Goal: Contribute content: Contribute content

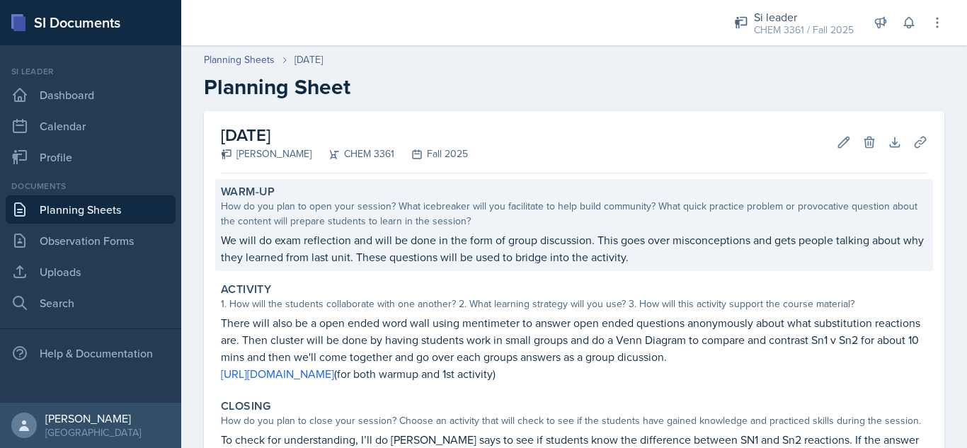
scroll to position [112, 0]
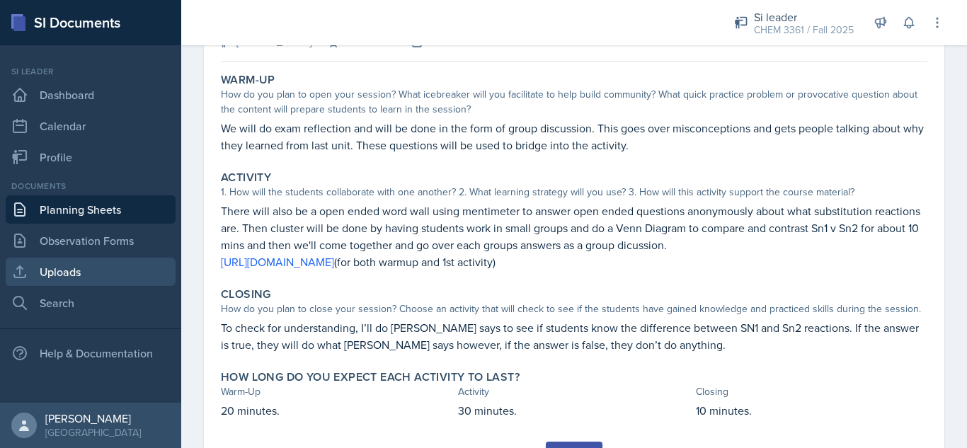
click at [105, 275] on link "Uploads" at bounding box center [91, 272] width 170 height 28
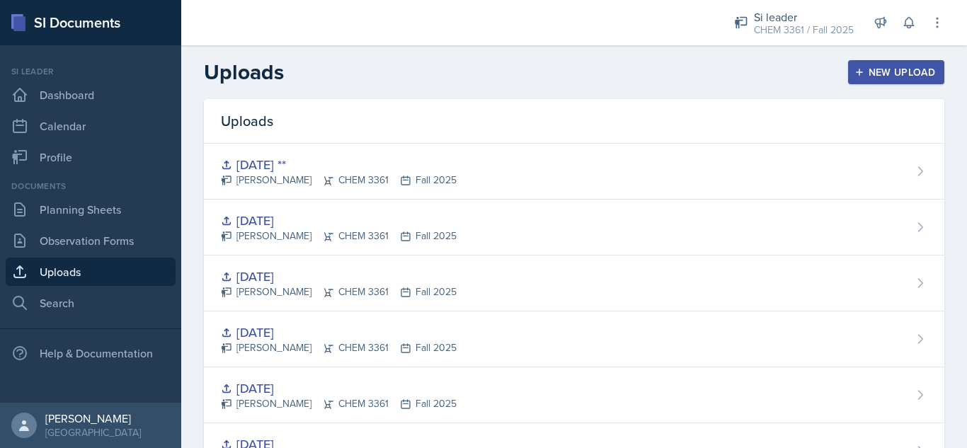
click at [881, 67] on div "New Upload" at bounding box center [896, 72] width 79 height 11
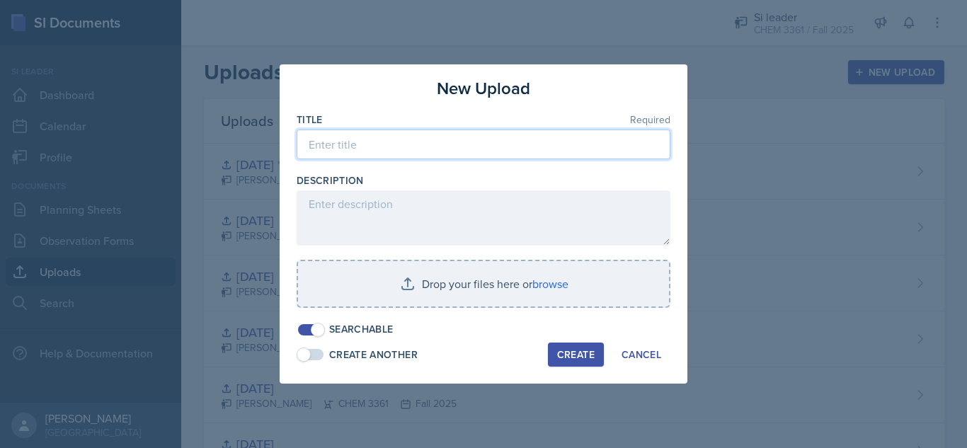
click at [410, 149] on input at bounding box center [484, 145] width 374 height 30
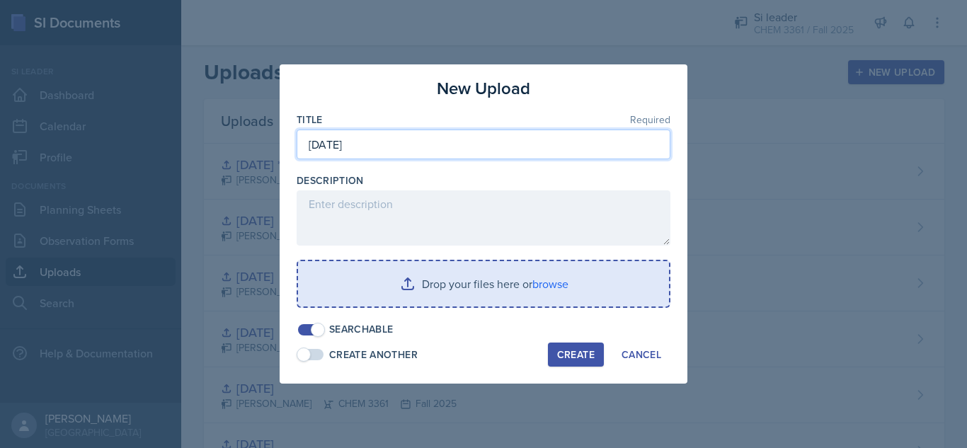
type input "[DATE]"
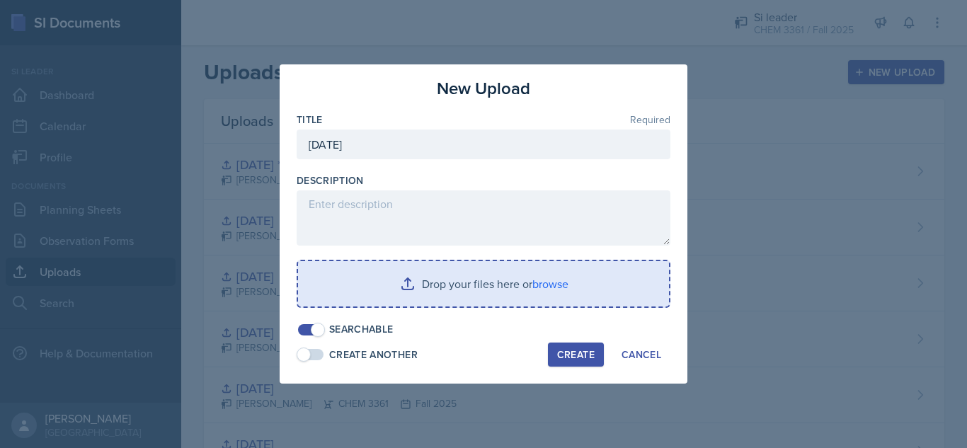
click at [405, 288] on input "file" at bounding box center [483, 283] width 371 height 45
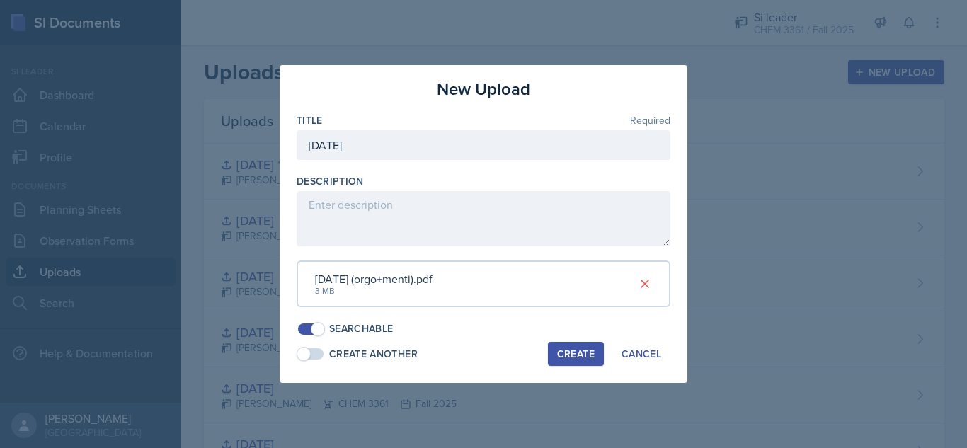
click at [575, 354] on div "Create" at bounding box center [576, 353] width 38 height 11
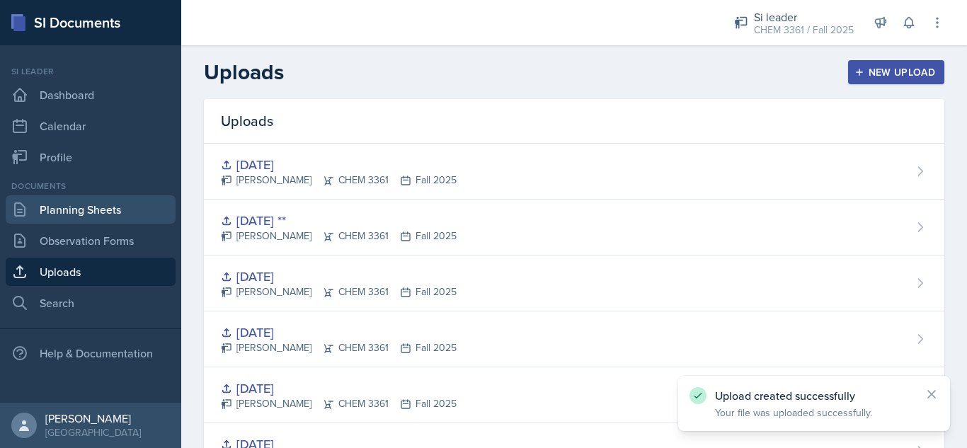
click at [79, 205] on link "Planning Sheets" at bounding box center [91, 209] width 170 height 28
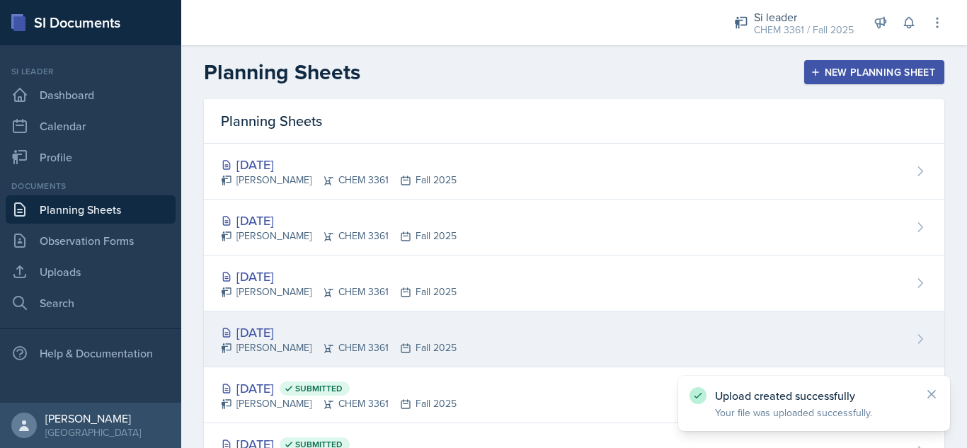
click at [552, 338] on div "[DATE] [PERSON_NAME] CHEM 3361 Fall 2025" at bounding box center [574, 340] width 741 height 56
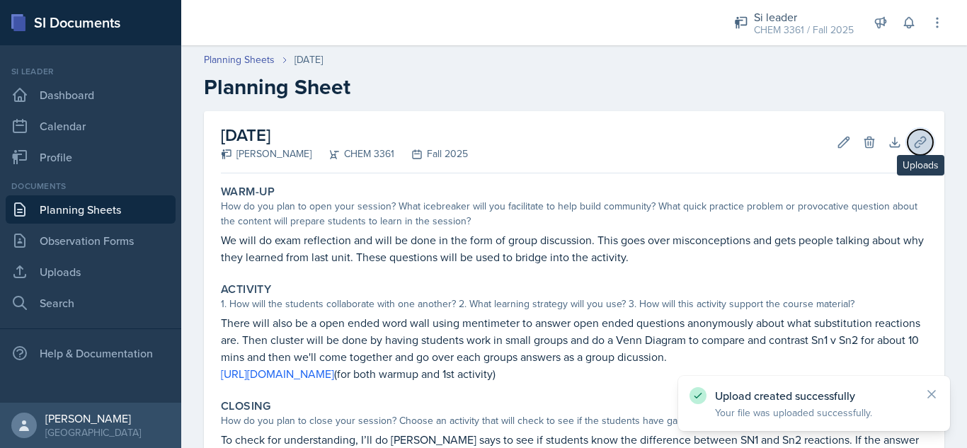
click at [913, 142] on icon at bounding box center [920, 142] width 14 height 14
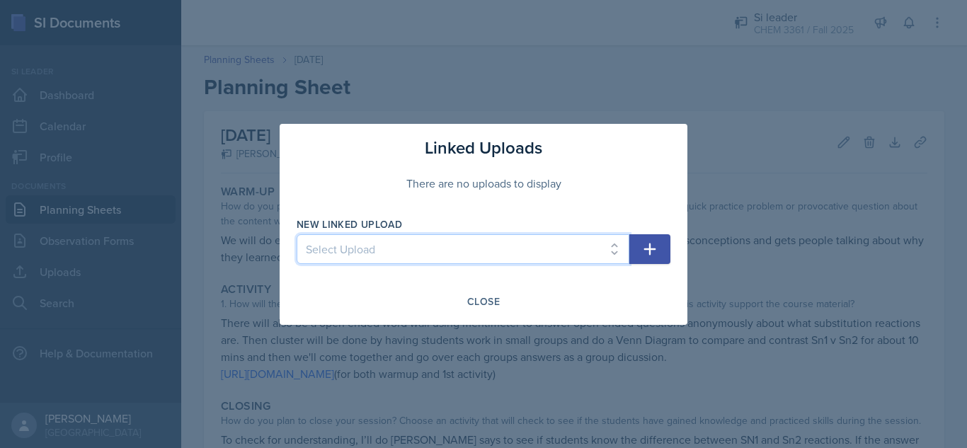
click at [499, 248] on select "Select Upload [DATE] [DATE] [DATE] [DATE] [DATE] [DATE] [DATE] [DATE] [DATE] [D…" at bounding box center [463, 249] width 333 height 30
select select "4e1d040d-290b-4937-adb6-1d175f316000"
click at [297, 234] on select "Select Upload [DATE] [DATE] [DATE] [DATE] [DATE] [DATE] [DATE] [DATE] [DATE] [D…" at bounding box center [463, 249] width 333 height 30
click at [653, 251] on icon "button" at bounding box center [649, 249] width 17 height 17
select select
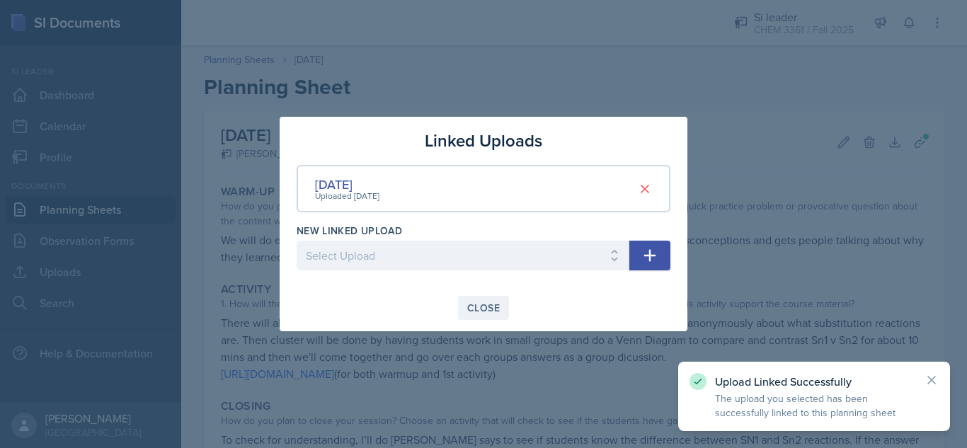
click at [481, 306] on div "Close" at bounding box center [483, 307] width 33 height 11
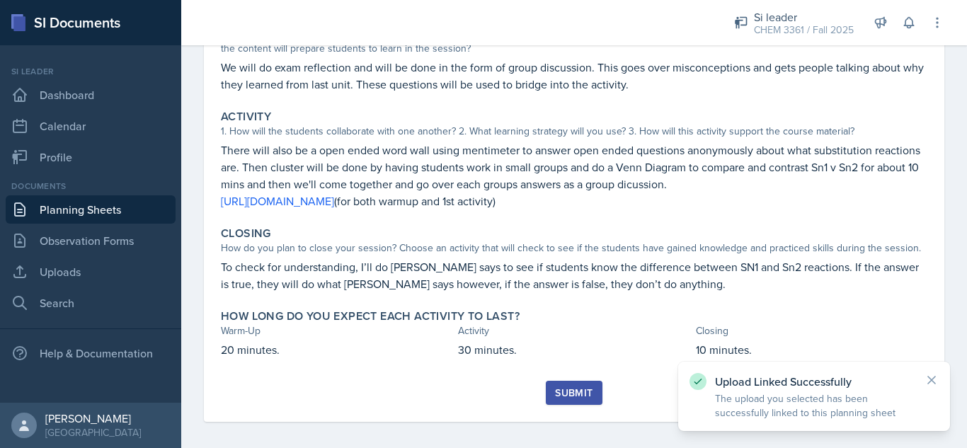
scroll to position [181, 0]
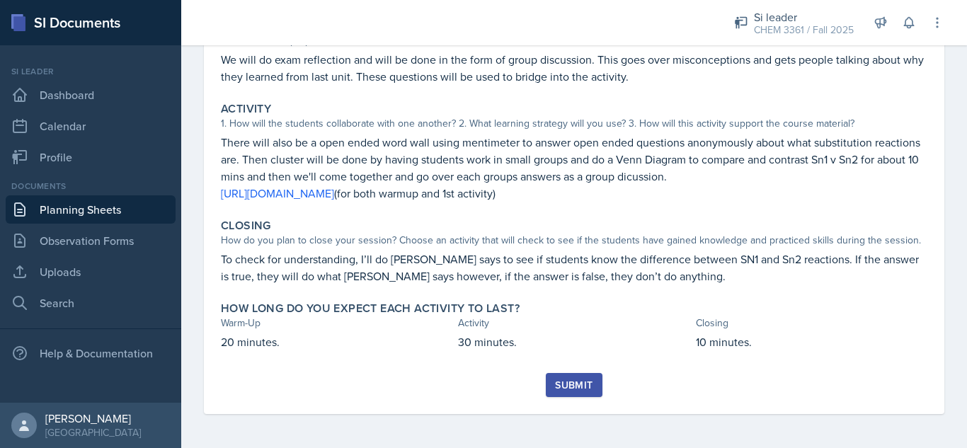
click at [571, 379] on div "Submit" at bounding box center [574, 384] width 38 height 11
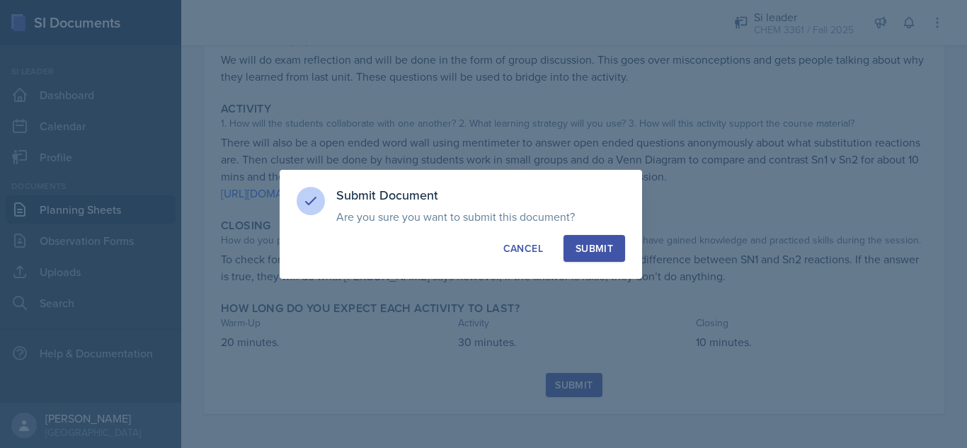
click at [599, 244] on div "Submit" at bounding box center [595, 248] width 38 height 14
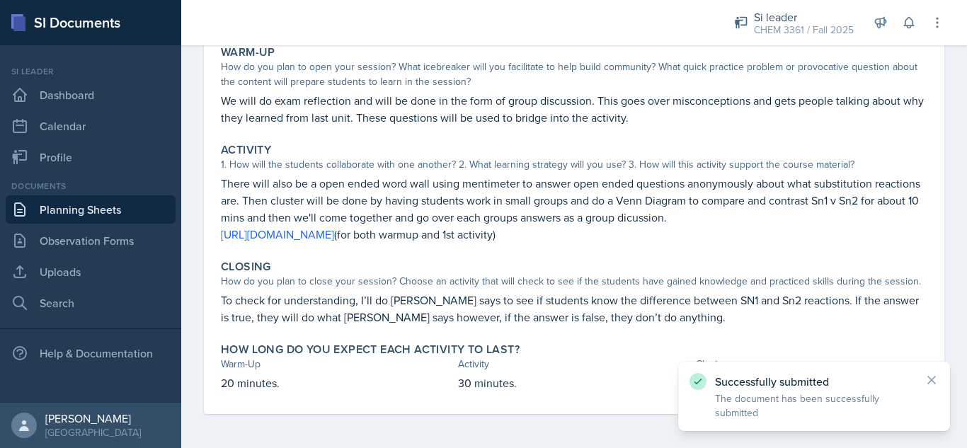
click at [124, 205] on link "Planning Sheets" at bounding box center [91, 209] width 170 height 28
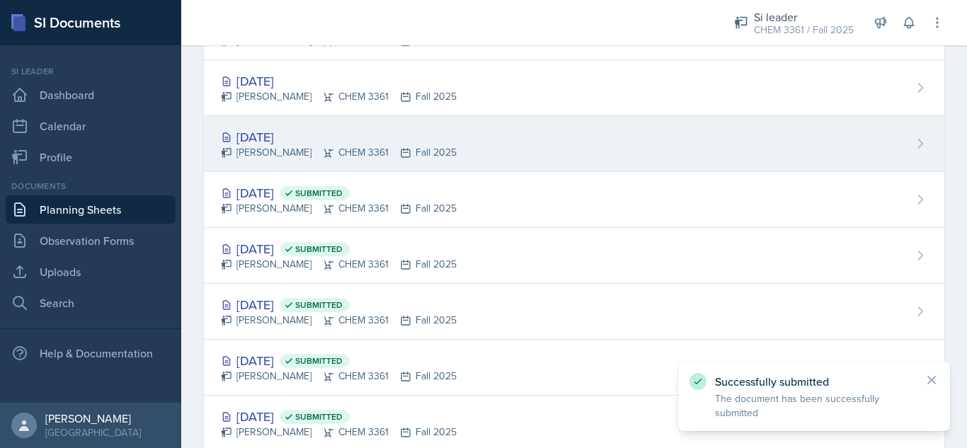
click at [387, 149] on div "[PERSON_NAME] CHEM 3361 Fall 2025" at bounding box center [339, 152] width 236 height 15
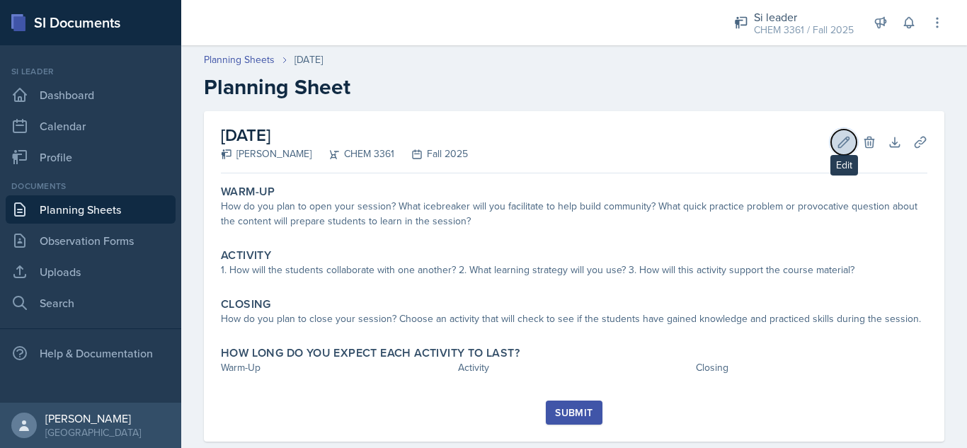
click at [831, 143] on button "Edit" at bounding box center [843, 142] width 25 height 25
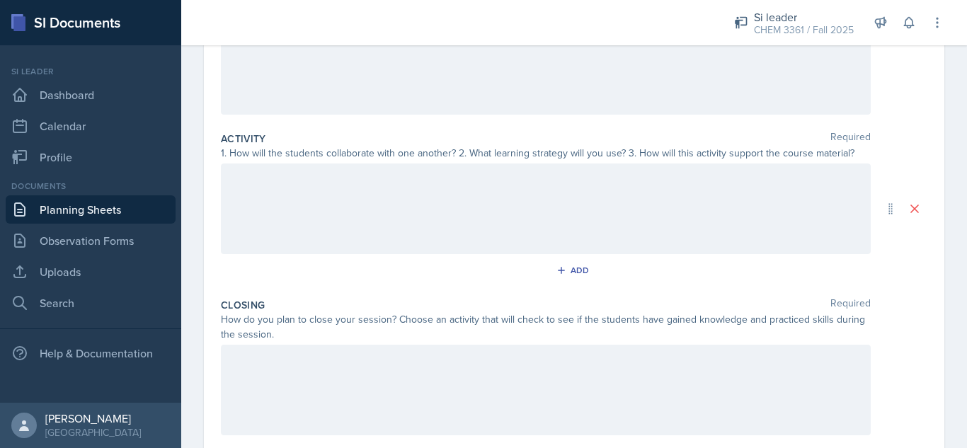
scroll to position [218, 0]
click at [644, 264] on div "Add" at bounding box center [574, 270] width 707 height 27
click at [542, 174] on p at bounding box center [546, 175] width 626 height 17
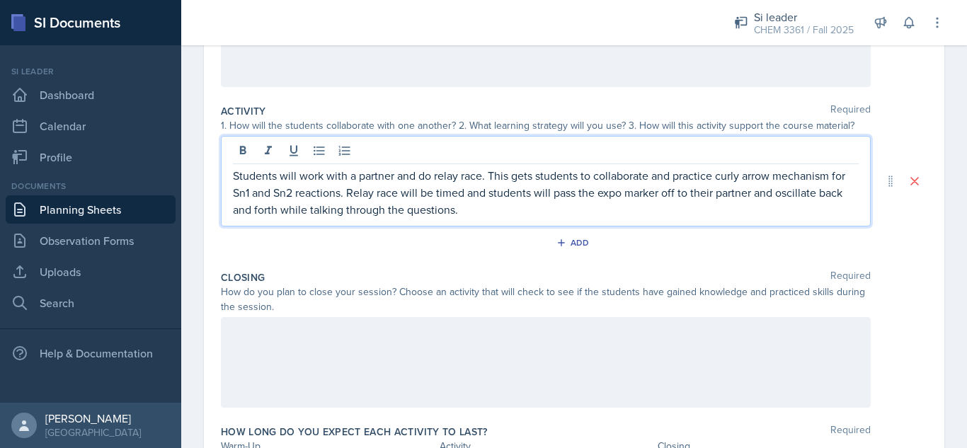
click at [459, 346] on div at bounding box center [546, 362] width 650 height 91
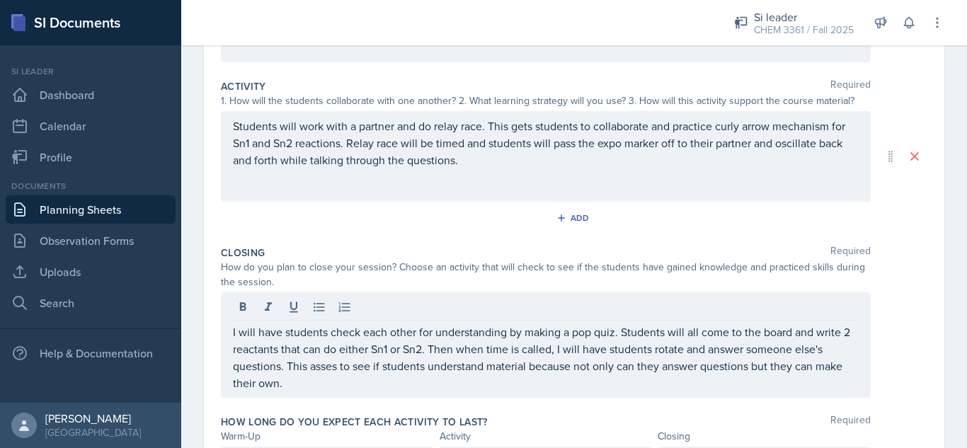
scroll to position [353, 0]
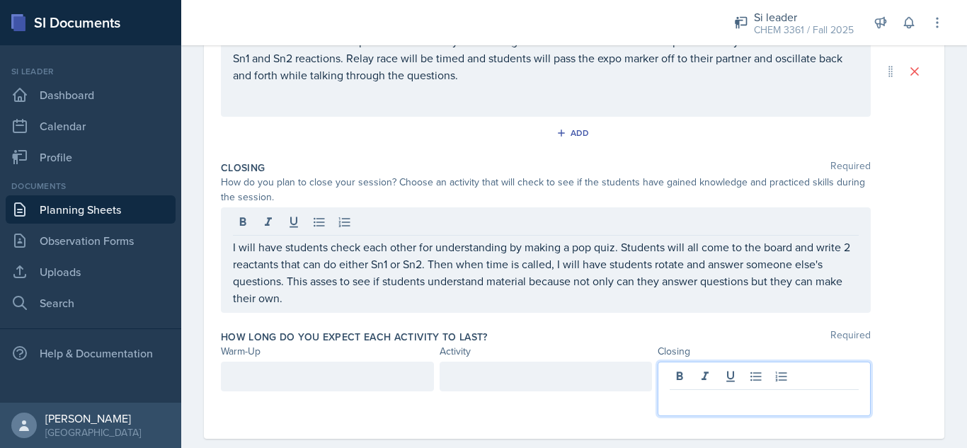
click at [733, 393] on p at bounding box center [764, 401] width 189 height 17
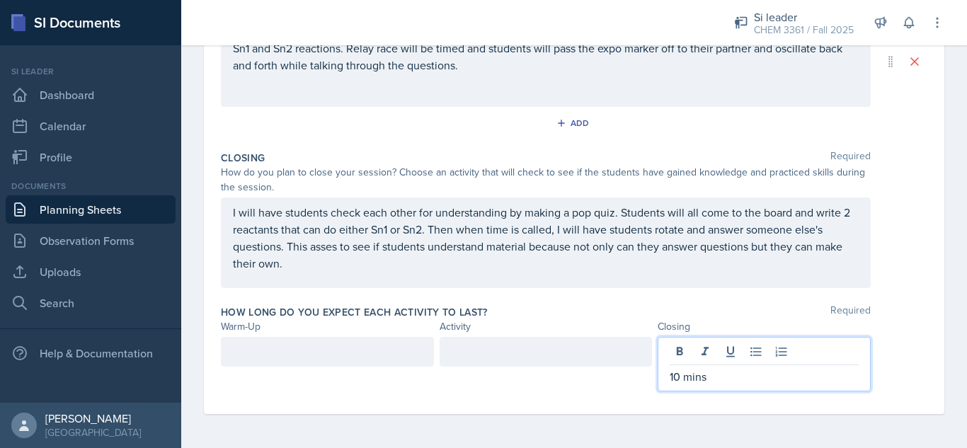
click at [539, 355] on div at bounding box center [546, 352] width 213 height 30
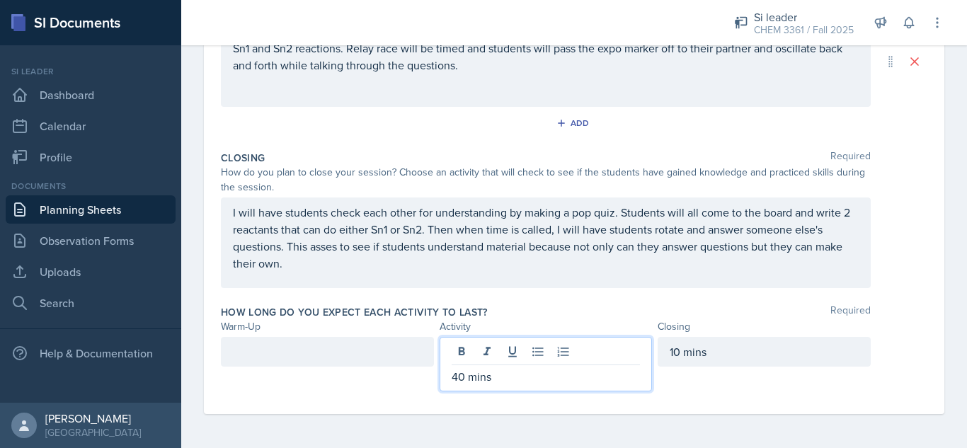
click at [372, 353] on div at bounding box center [327, 352] width 213 height 30
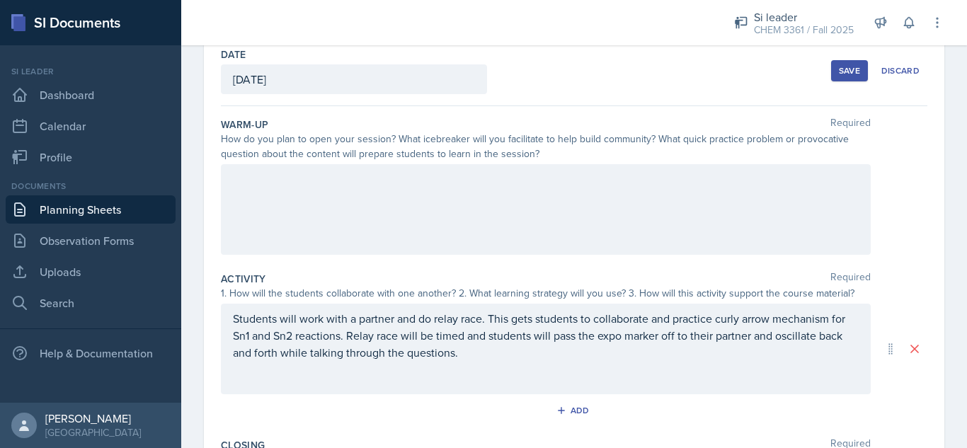
click at [656, 212] on div at bounding box center [546, 209] width 650 height 91
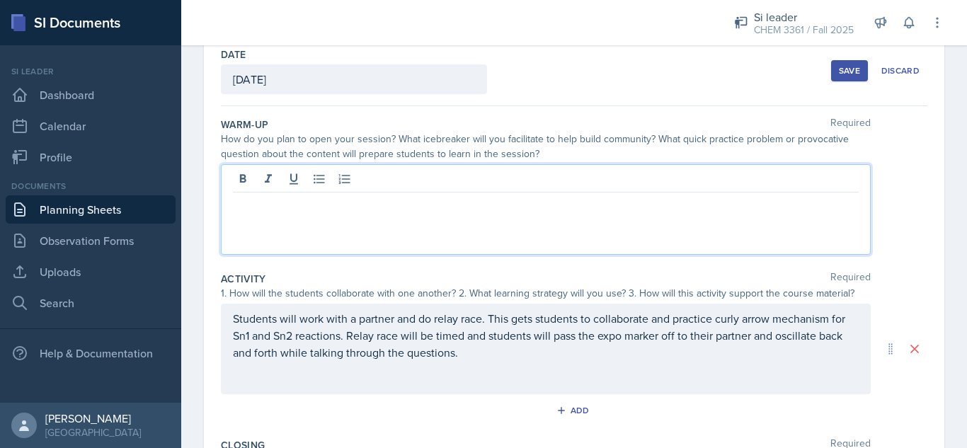
scroll to position [100, 0]
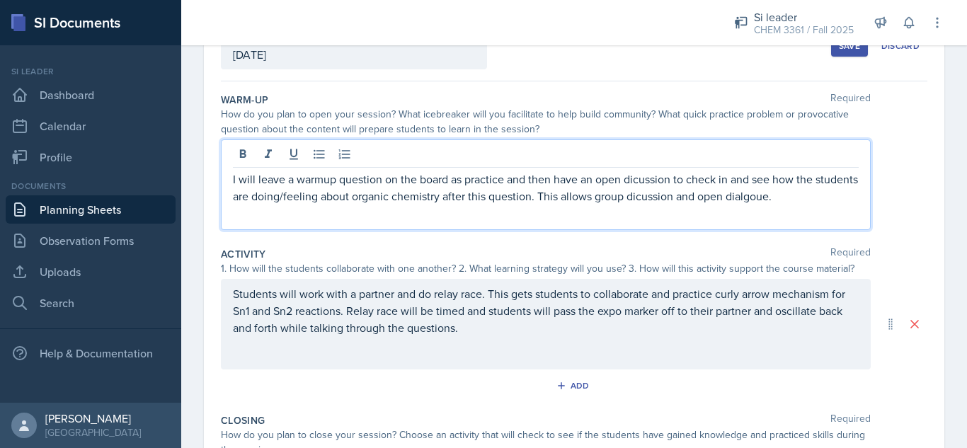
click at [685, 199] on p "I will leave a warmup question on the board as practice and then have an open d…" at bounding box center [546, 188] width 626 height 34
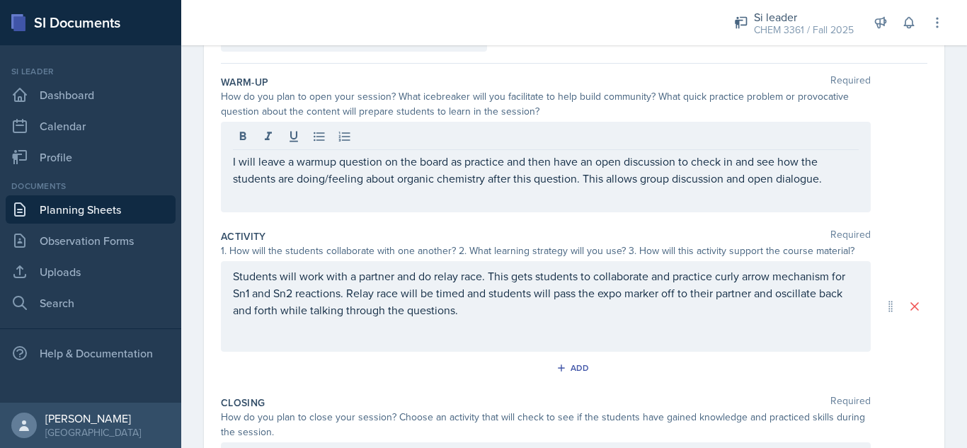
scroll to position [72, 0]
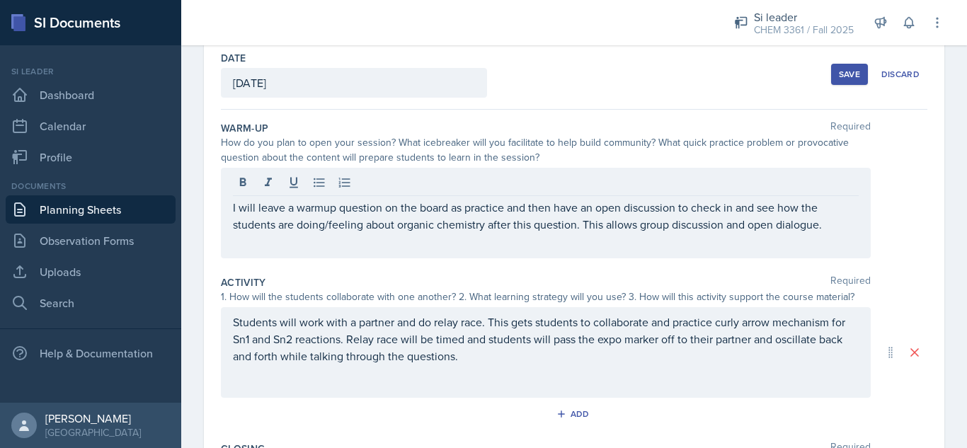
click at [840, 77] on div "Save" at bounding box center [849, 74] width 21 height 11
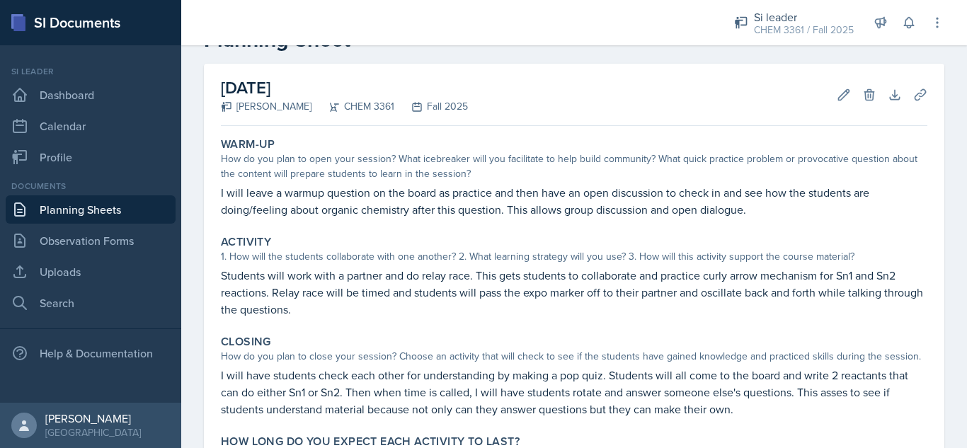
scroll to position [0, 0]
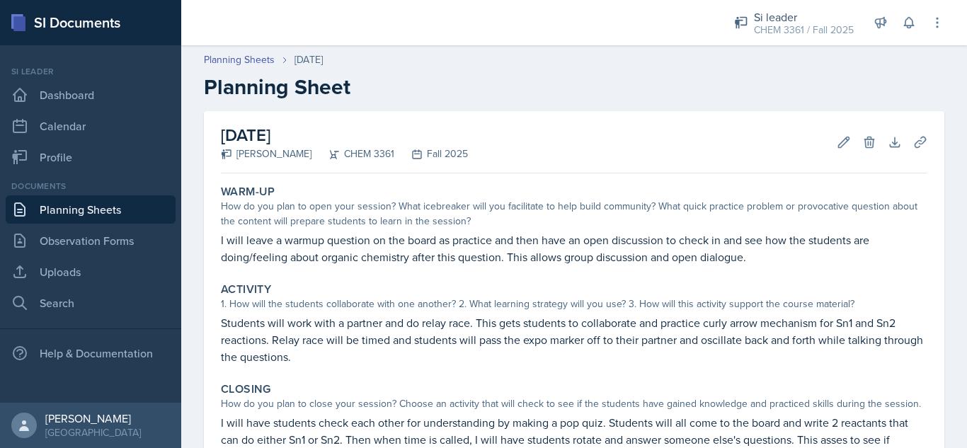
click at [91, 207] on link "Planning Sheets" at bounding box center [91, 209] width 170 height 28
